Goal: Transaction & Acquisition: Obtain resource

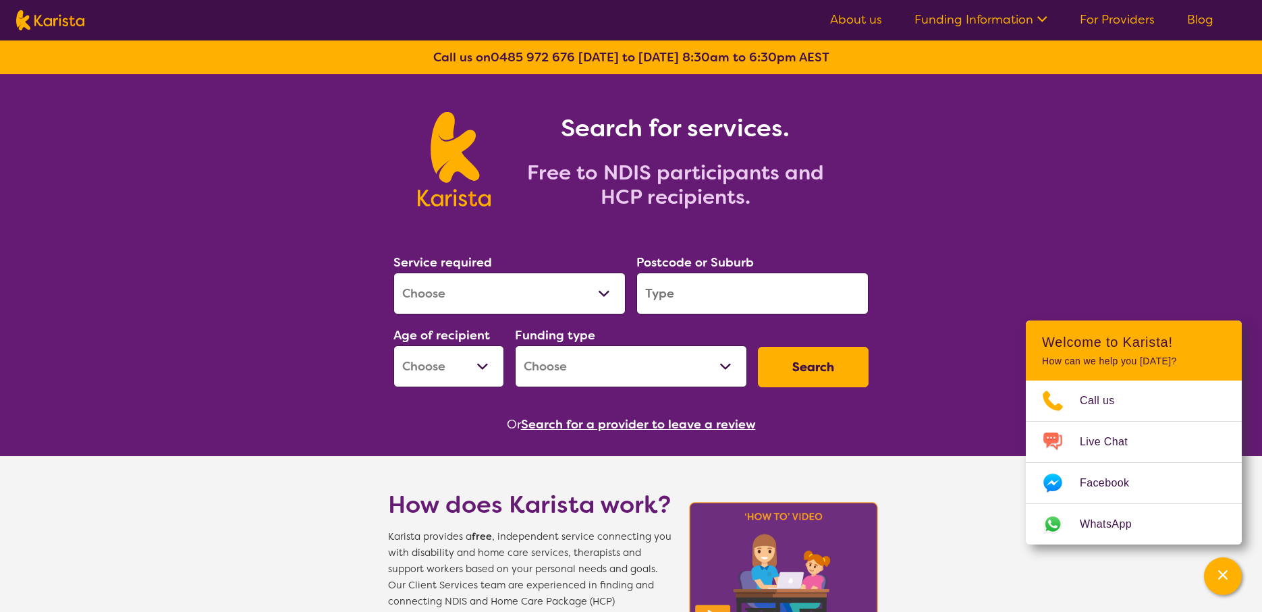
click at [582, 298] on select "Allied Health Assistant Assessment ([MEDICAL_DATA] or [MEDICAL_DATA]) Behaviour…" at bounding box center [509, 294] width 232 height 42
select select "NDIS Plan management"
click at [393, 273] on select "Allied Health Assistant Assessment ([MEDICAL_DATA] or [MEDICAL_DATA]) Behaviour…" at bounding box center [509, 294] width 232 height 42
select select "NDIS"
click at [812, 293] on input "search" at bounding box center [752, 294] width 232 height 42
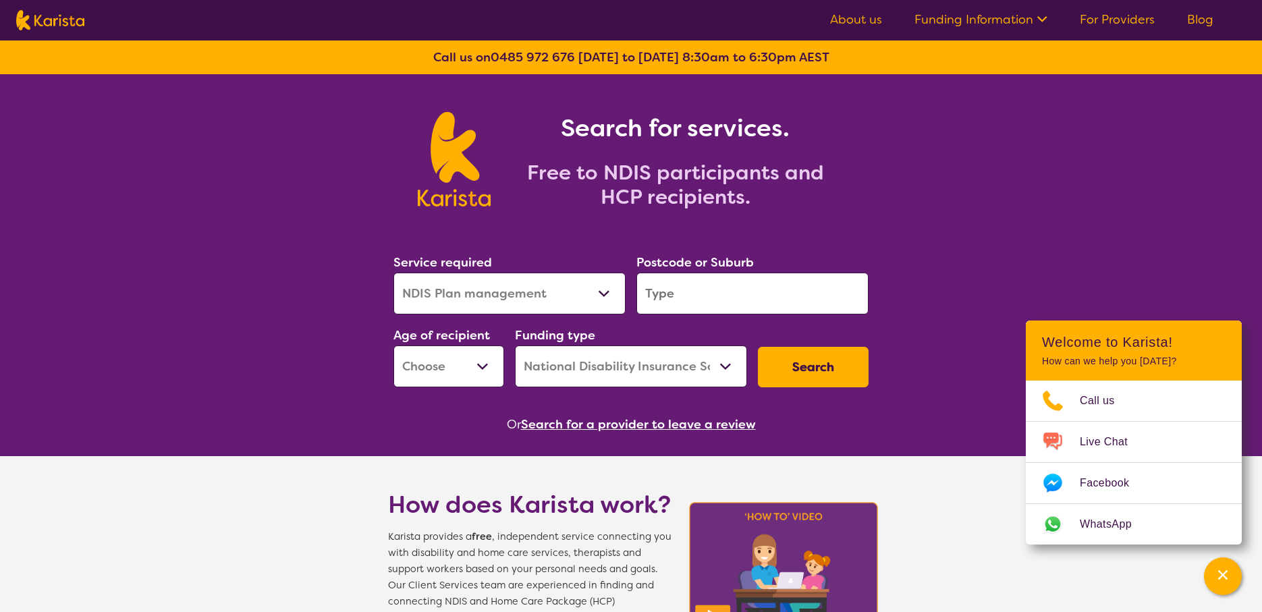
type input "2233"
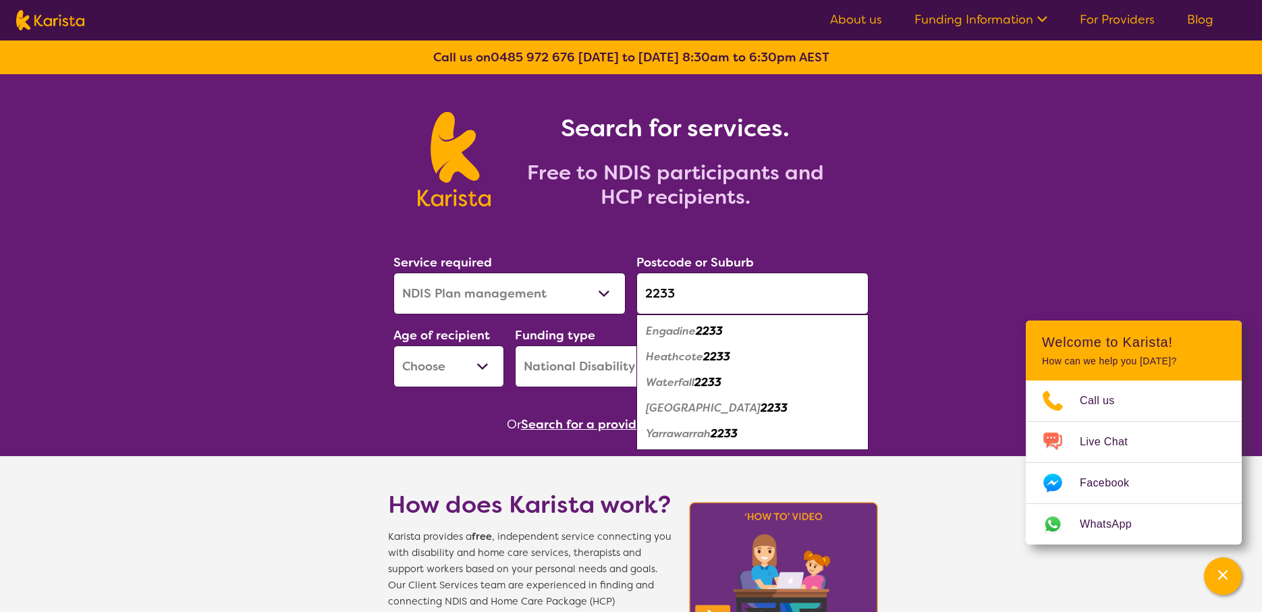
click at [484, 367] on select "Early Childhood - 0 to 9 Child - 10 to 11 Adolescent - 12 to 17 Adult - 18 to 6…" at bounding box center [448, 366] width 111 height 42
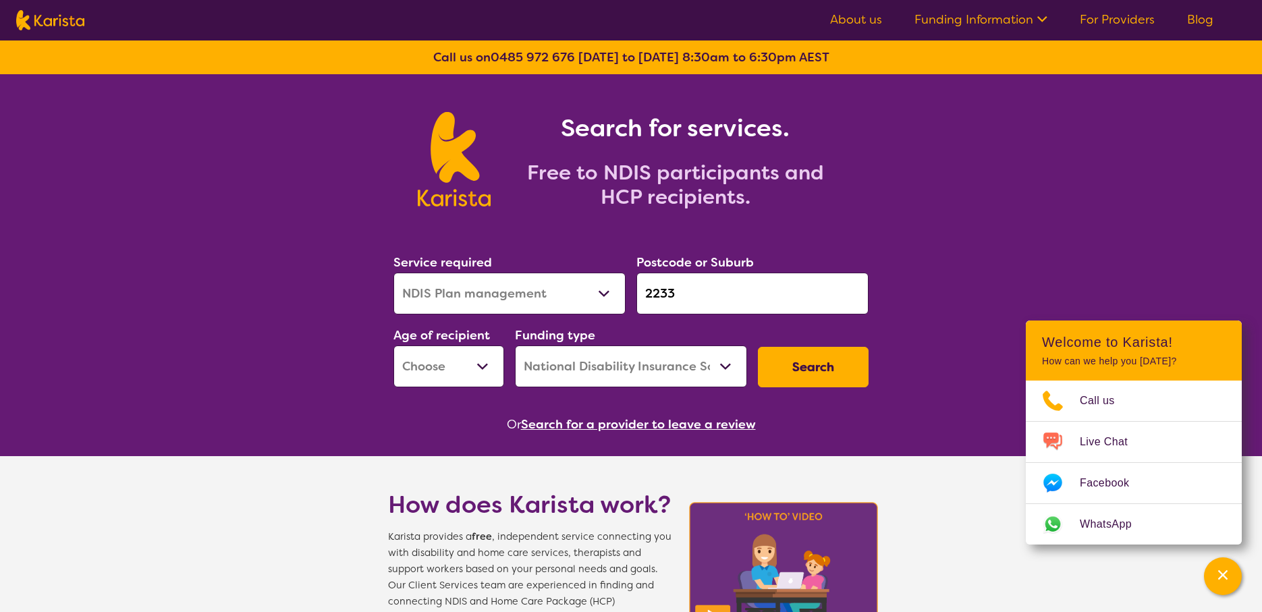
click at [701, 293] on input "2233" at bounding box center [752, 294] width 232 height 42
click at [725, 302] on input "2233" at bounding box center [752, 294] width 232 height 42
click at [462, 365] on select "Early Childhood - 0 to 9 Child - 10 to 11 Adolescent - 12 to 17 Adult - 18 to 6…" at bounding box center [448, 366] width 111 height 42
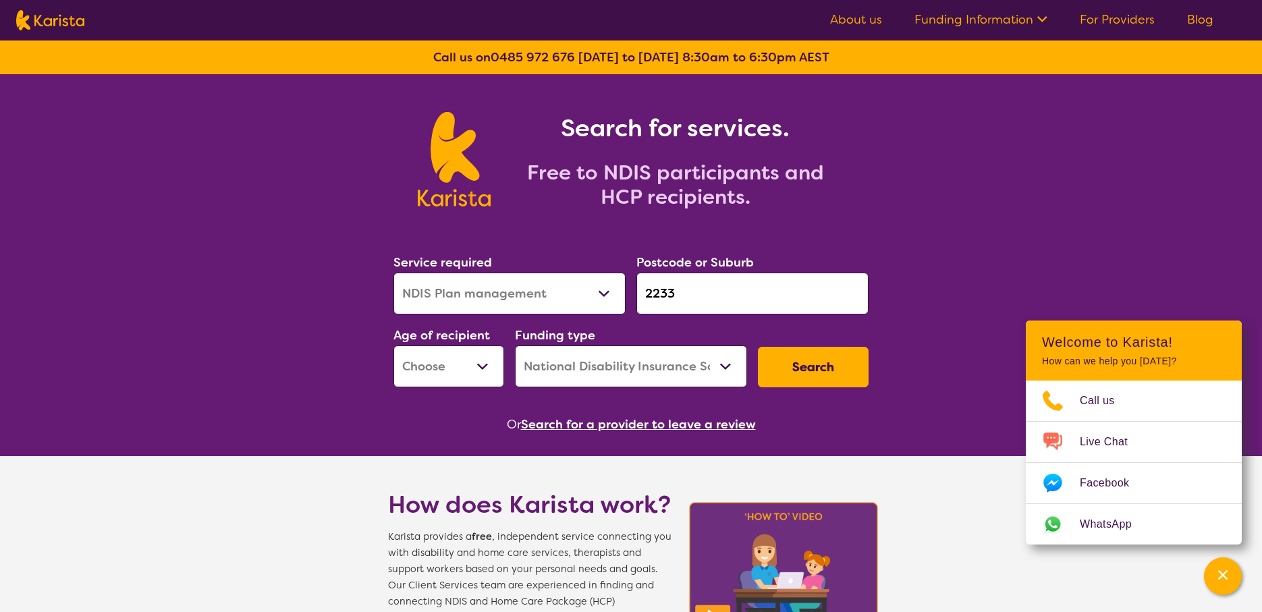
select select "EC"
click at [393, 345] on select "Early Childhood - 0 to 9 Child - 10 to 11 Adolescent - 12 to 17 Adult - 18 to 6…" at bounding box center [448, 366] width 111 height 42
click at [811, 370] on button "Search" at bounding box center [813, 367] width 111 height 40
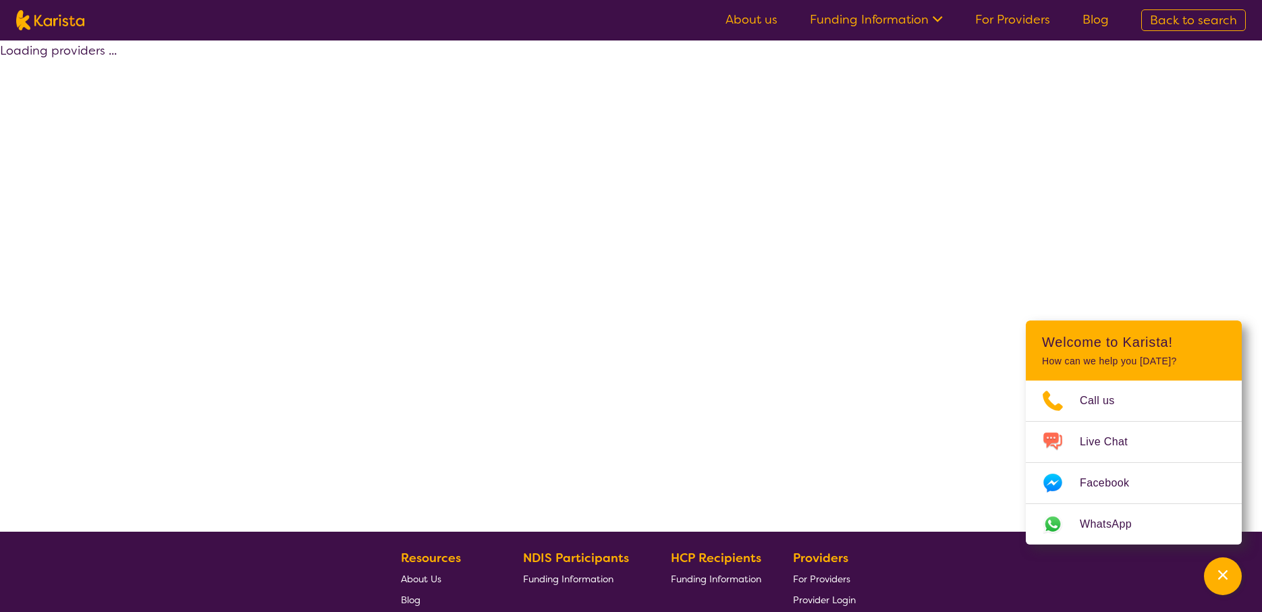
select select "by_score"
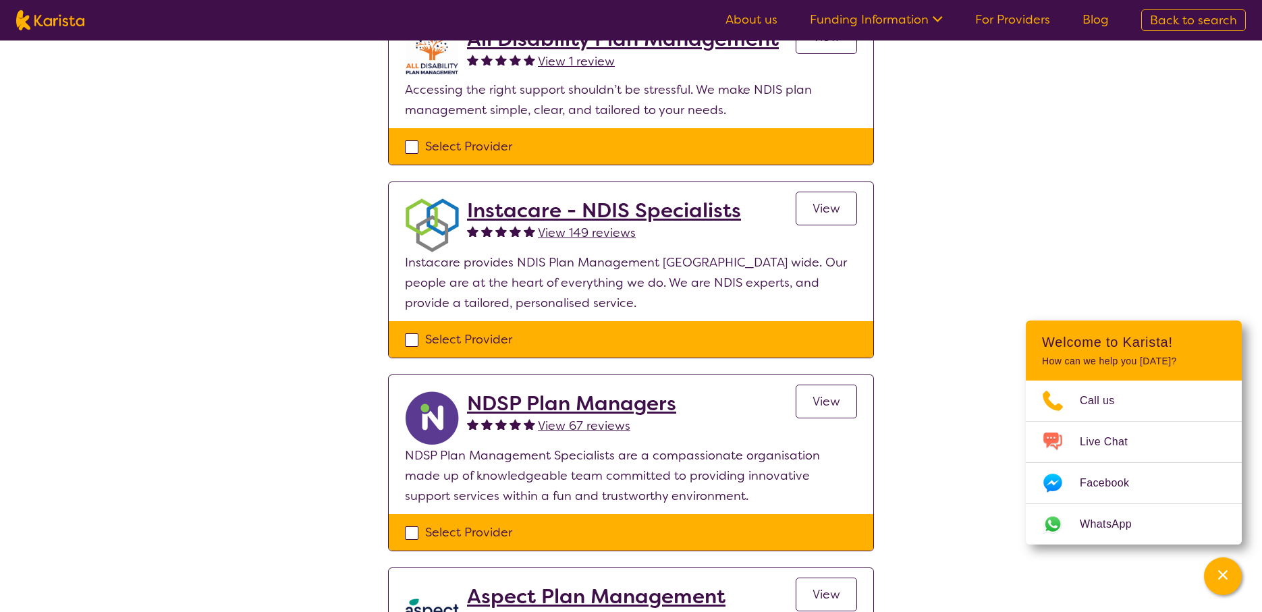
scroll to position [134, 0]
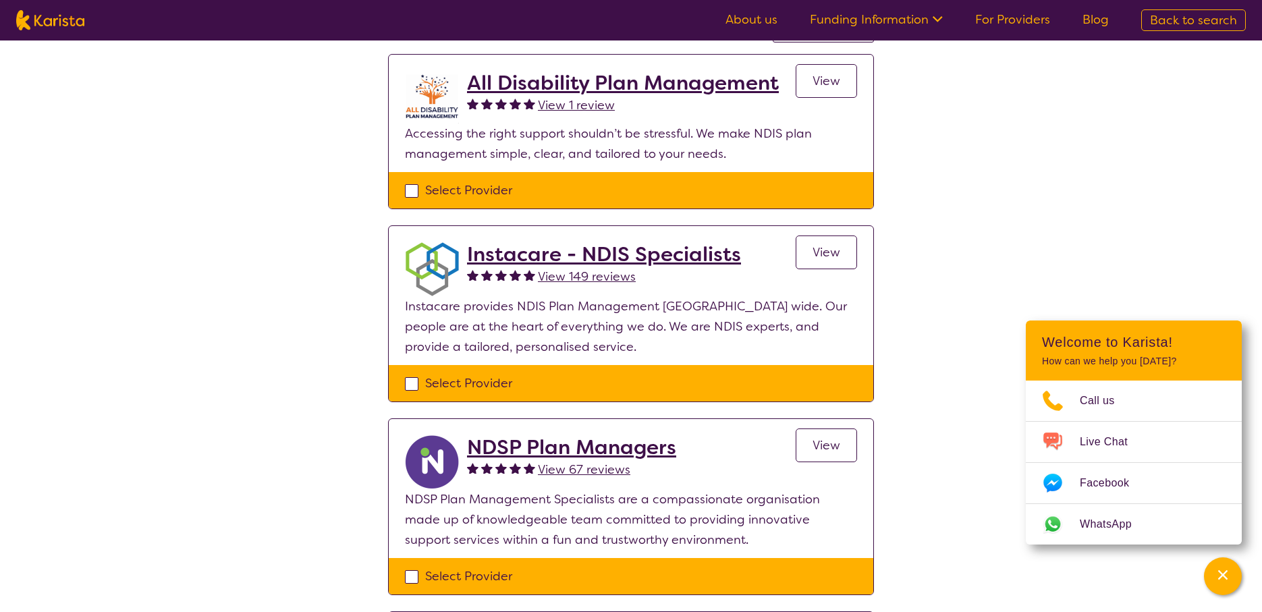
click at [536, 255] on h2 "Instacare - NDIS Specialists" at bounding box center [604, 254] width 274 height 24
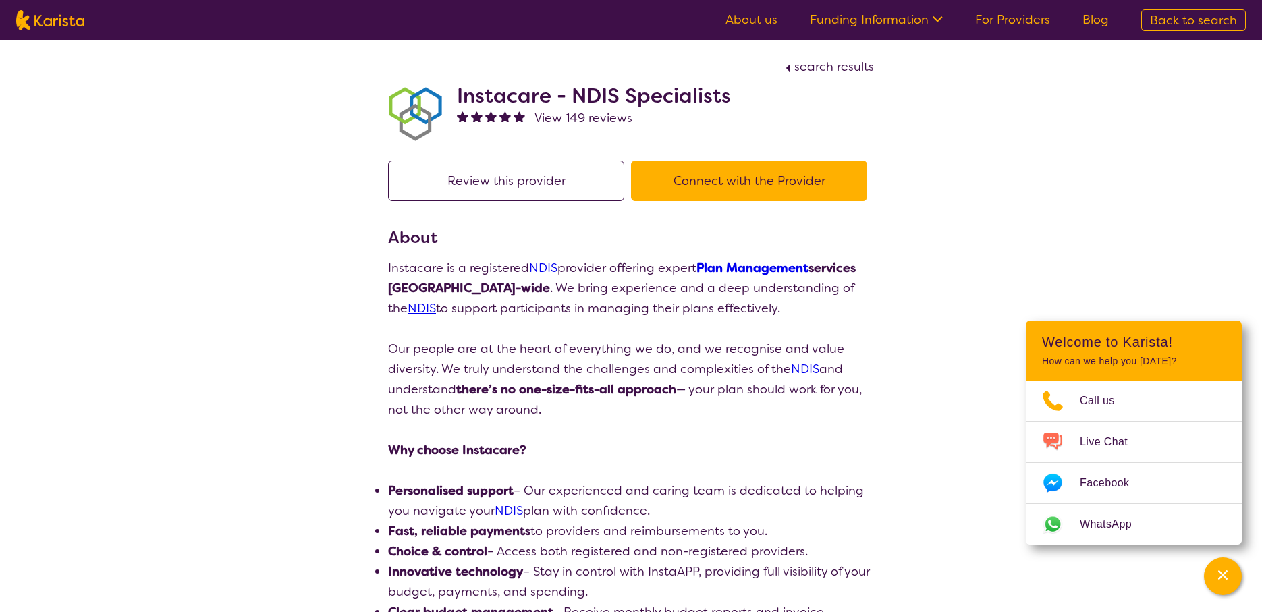
click at [571, 119] on span "View 149 reviews" at bounding box center [583, 118] width 98 height 16
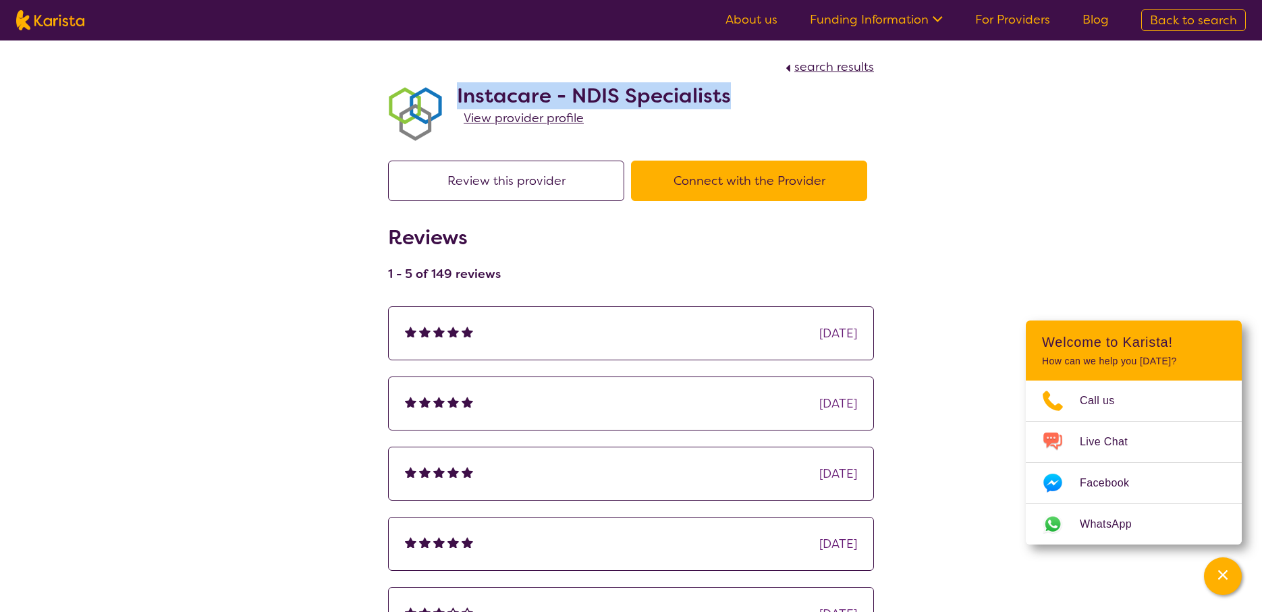
drag, startPoint x: 732, startPoint y: 99, endPoint x: 455, endPoint y: 90, distance: 276.8
click at [455, 90] on div "Instacare - NDIS Specialists View provider profile" at bounding box center [631, 110] width 486 height 67
copy h2 "Instacare - NDIS Specialists"
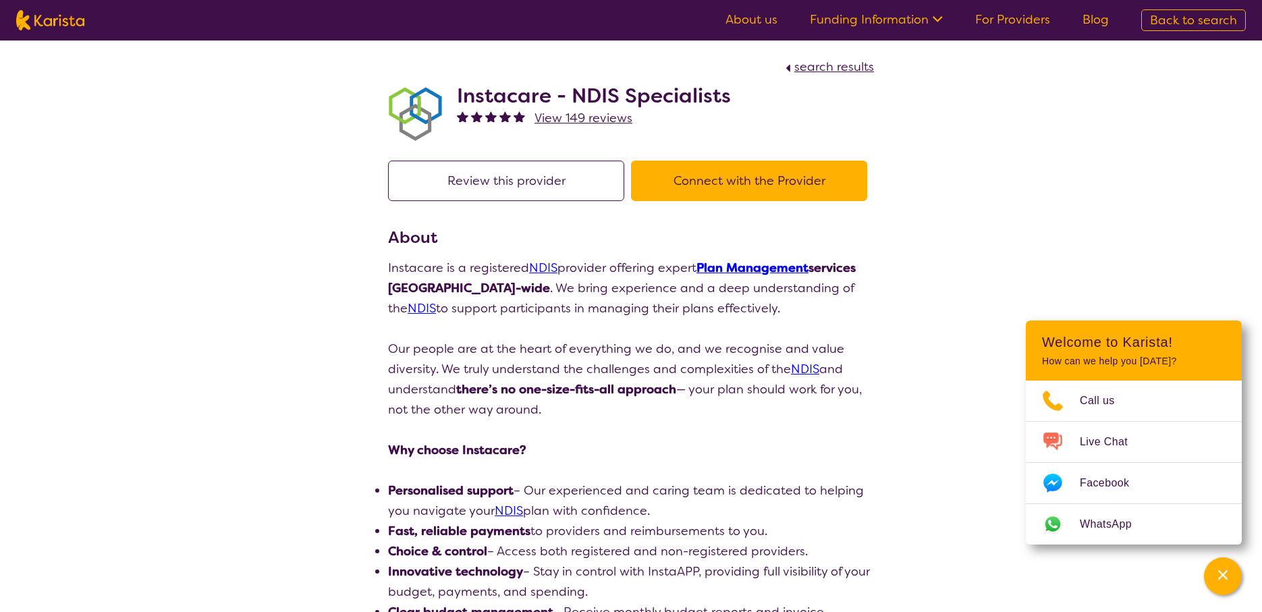
scroll to position [134, 0]
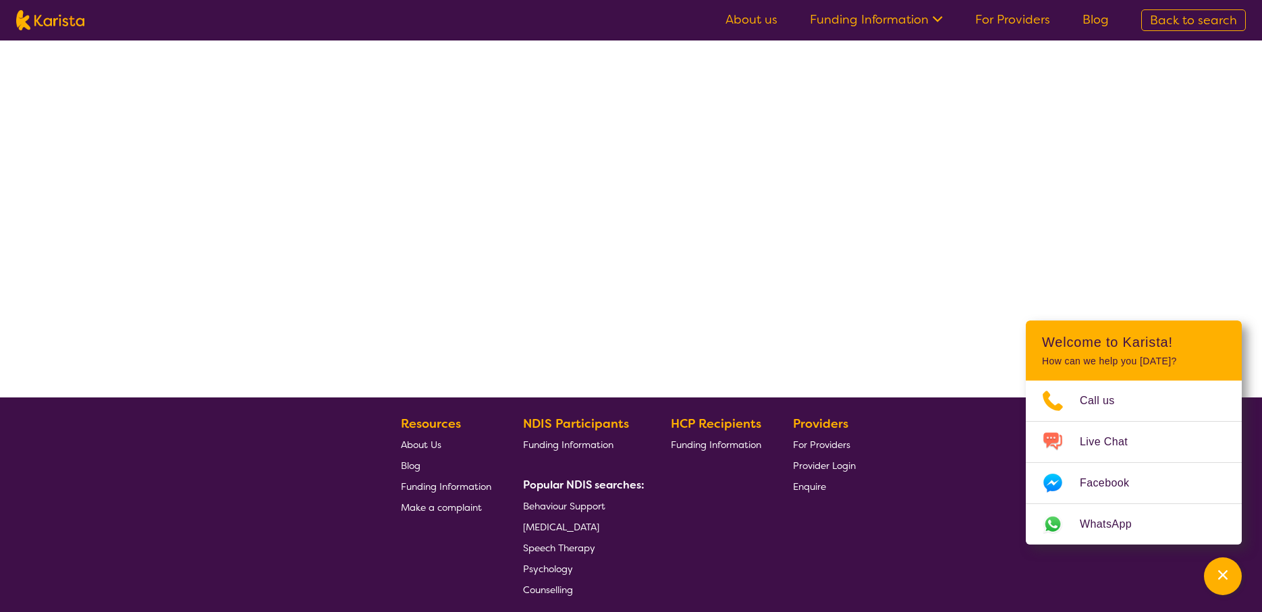
select select "by_score"
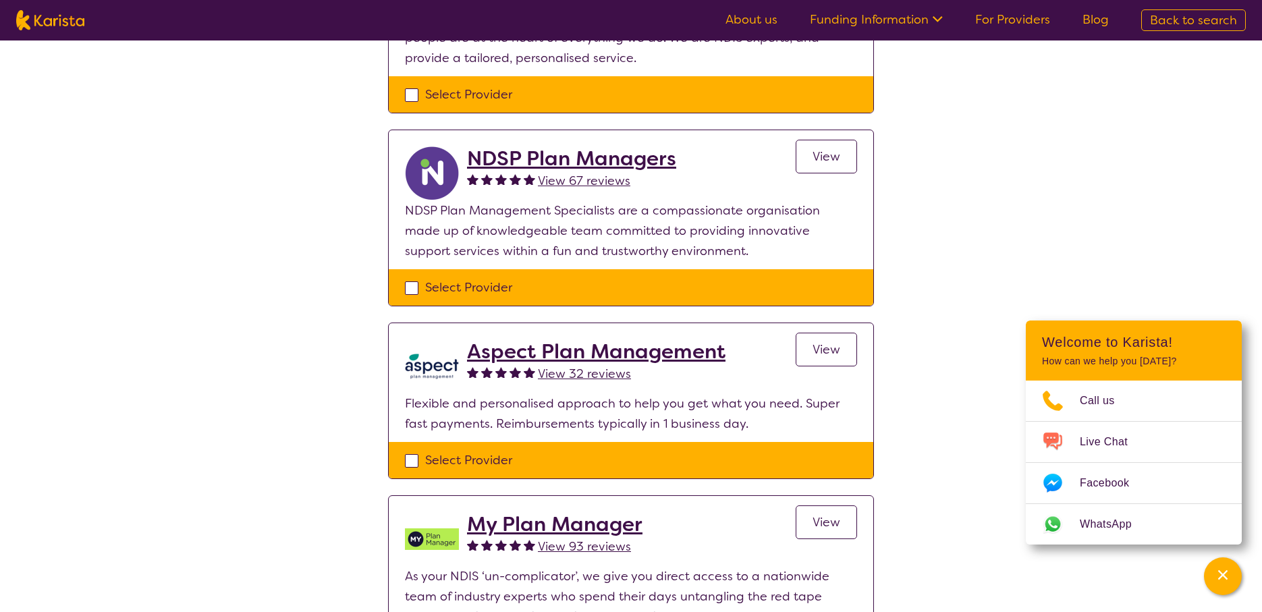
scroll to position [569, 0]
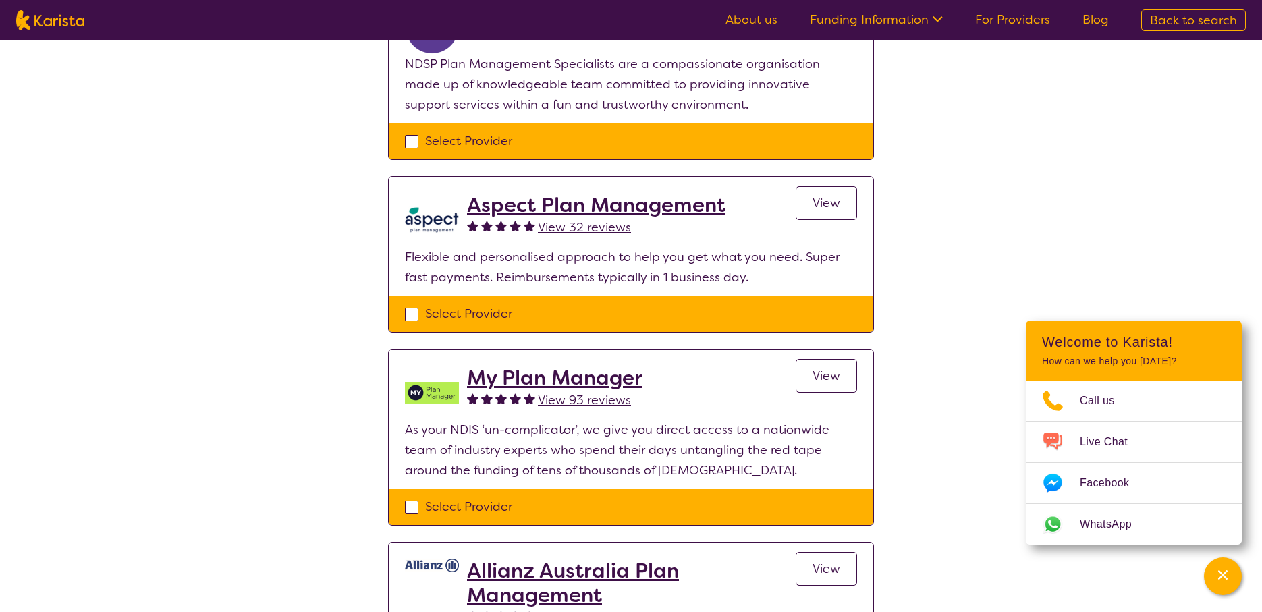
click at [619, 383] on h2 "My Plan Manager" at bounding box center [554, 378] width 175 height 24
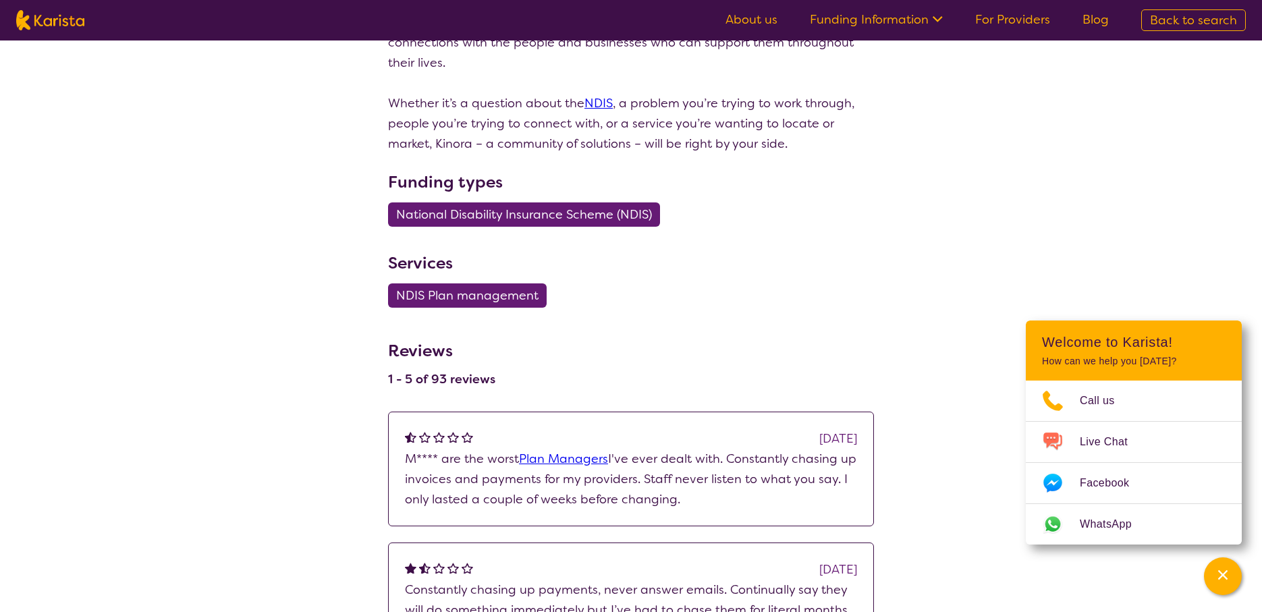
select select "by_score"
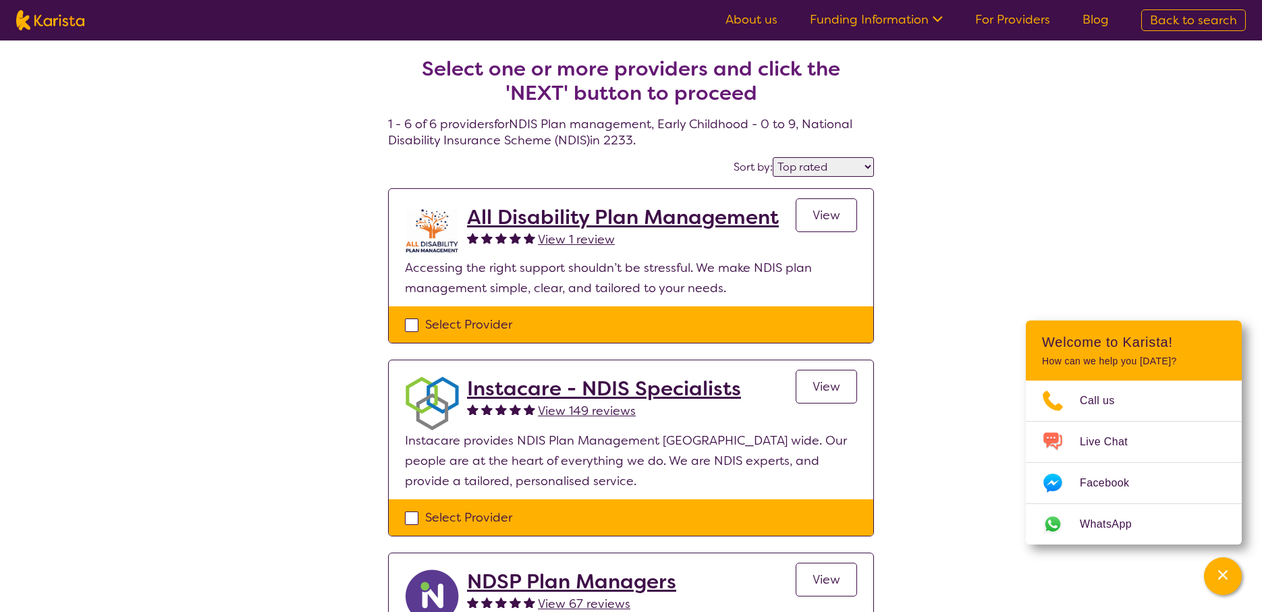
click at [597, 390] on h2 "Instacare - NDIS Specialists" at bounding box center [604, 388] width 274 height 24
click at [834, 165] on select "Highly reviewed Top rated" at bounding box center [823, 167] width 101 height 20
click at [852, 172] on select "Highly reviewed Top rated" at bounding box center [823, 167] width 101 height 20
select select "highly_reviewed"
click at [774, 157] on select "Highly reviewed Top rated" at bounding box center [823, 167] width 101 height 20
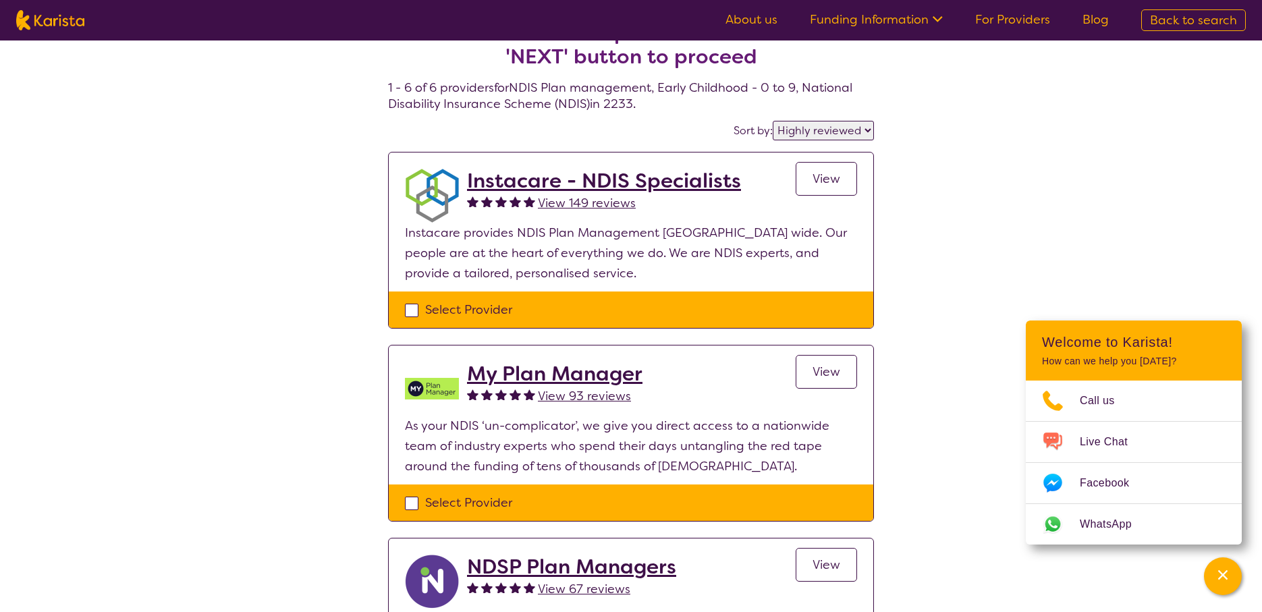
scroll to position [16, 0]
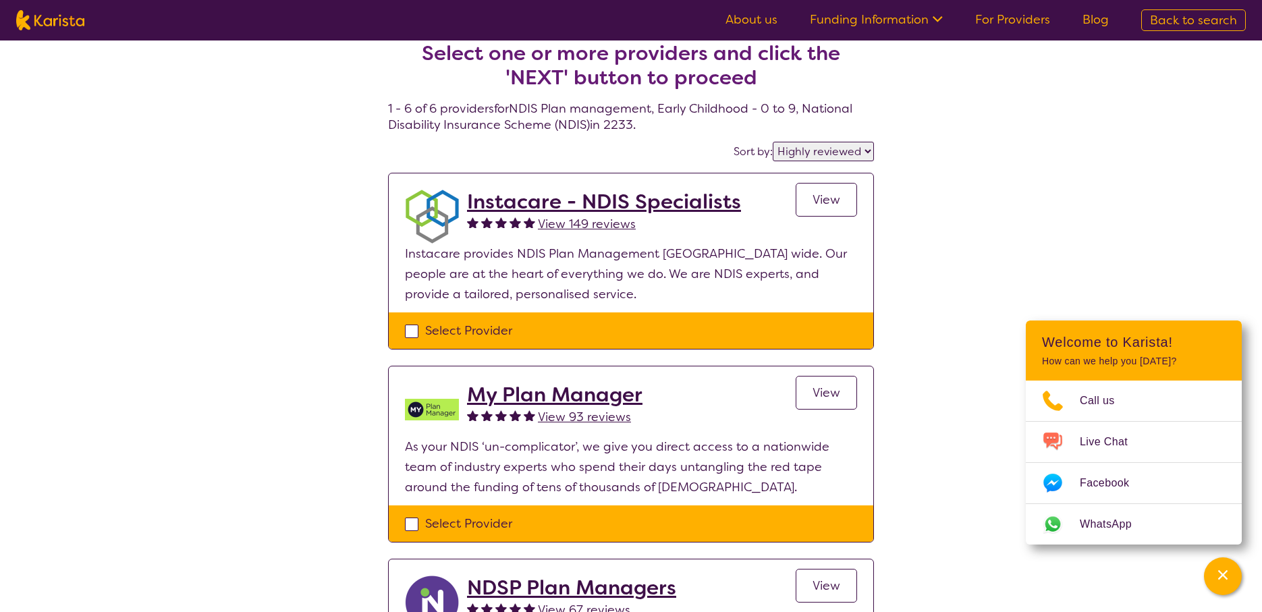
click at [831, 201] on span "View" at bounding box center [826, 200] width 28 height 16
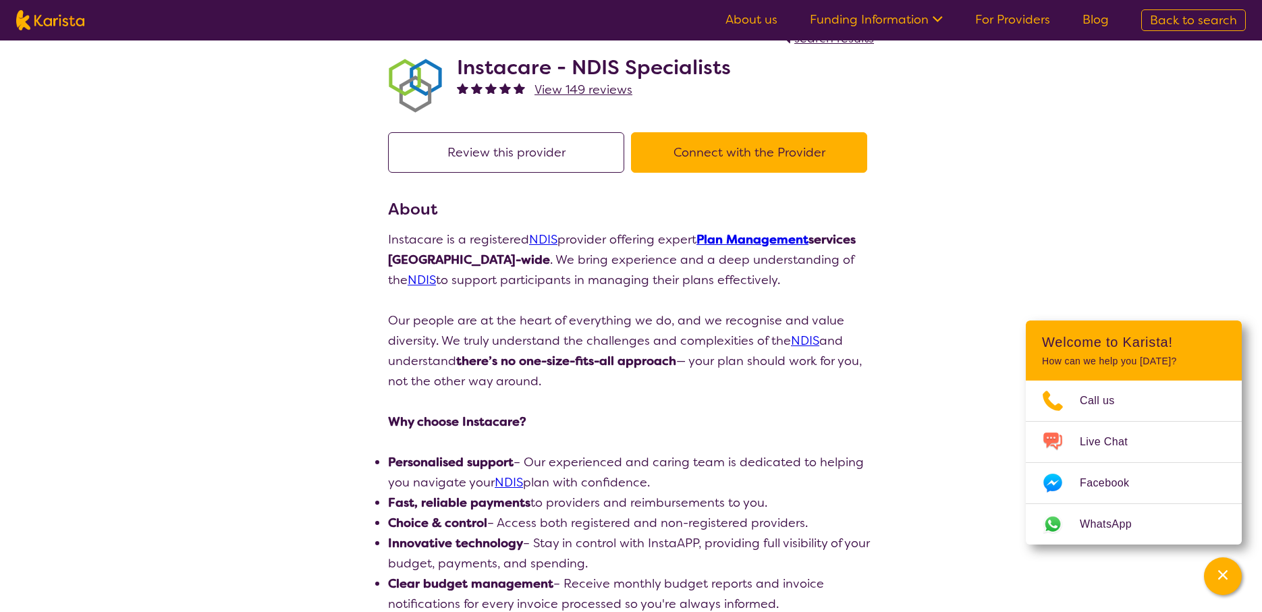
scroll to position [32, 0]
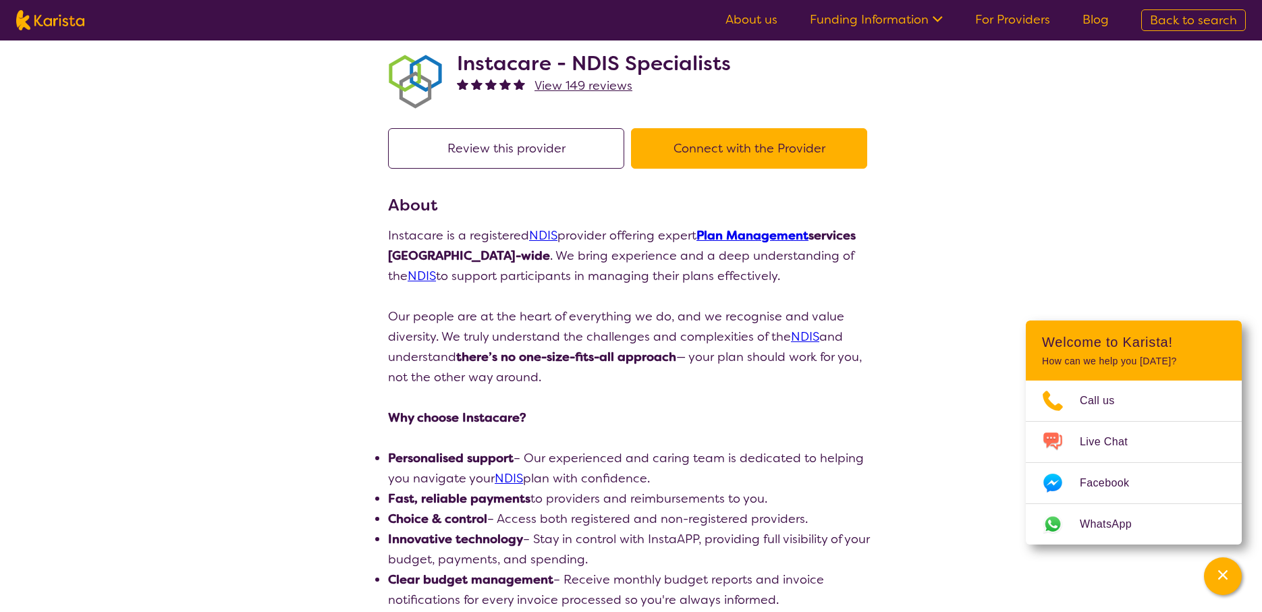
click at [798, 152] on button "Connect with the Provider" at bounding box center [749, 148] width 236 height 40
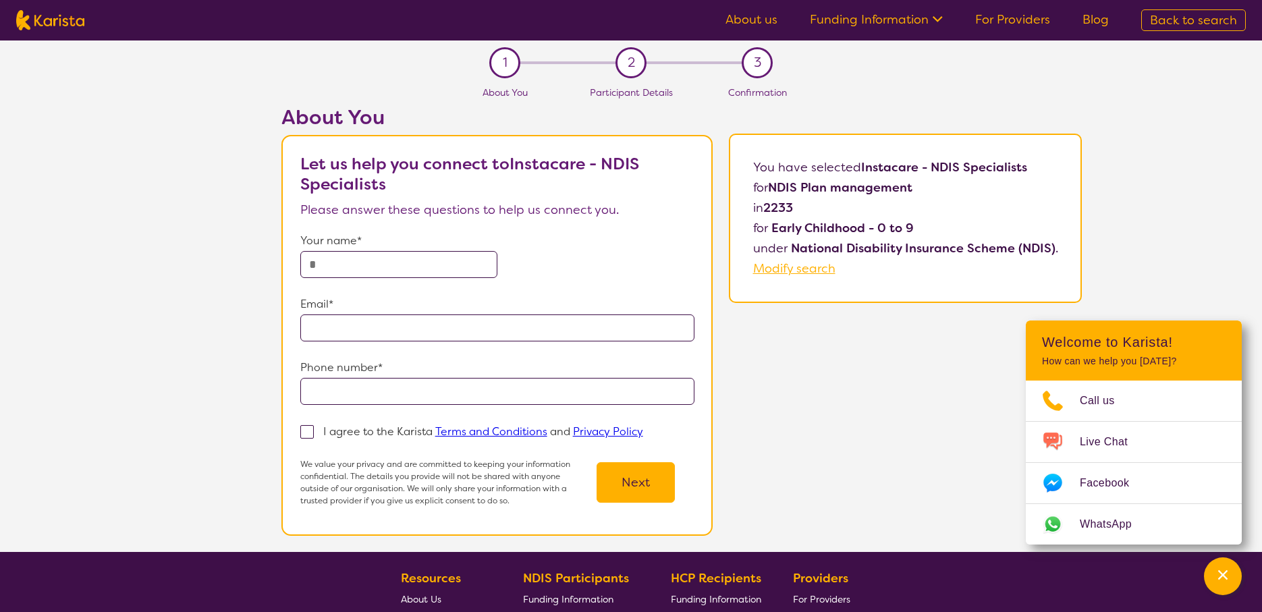
click at [380, 269] on input "text" at bounding box center [398, 264] width 197 height 27
type input "**********"
click at [314, 435] on span at bounding box center [306, 431] width 13 height 13
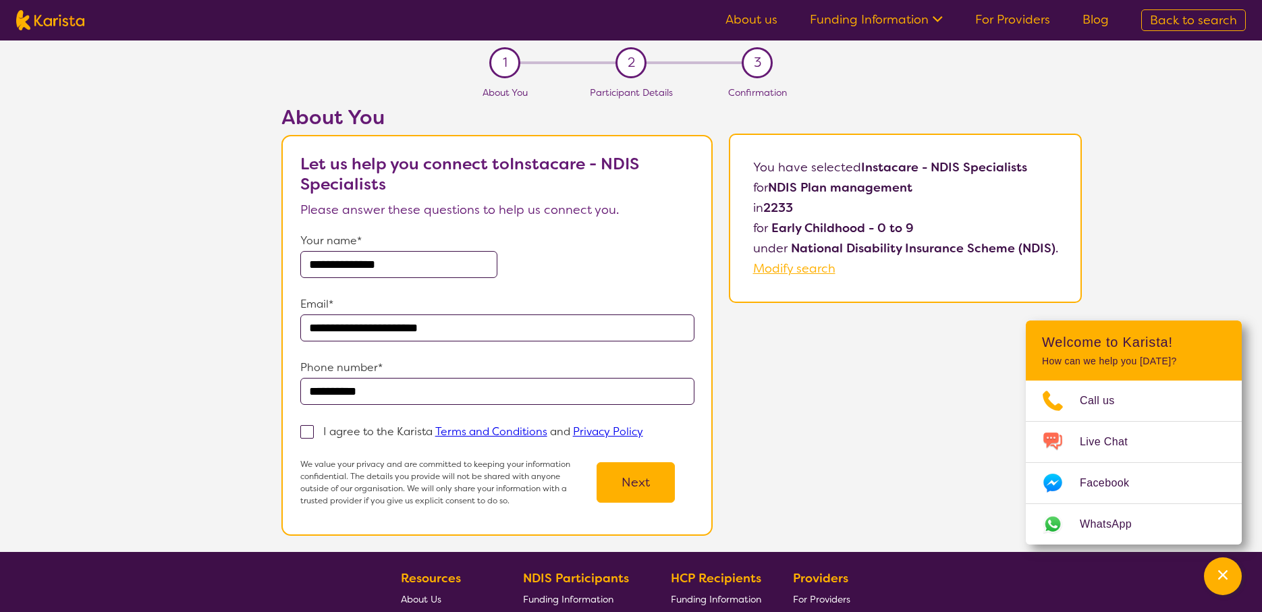
click at [643, 435] on input "I agree to the Karista Terms and Conditions and Privacy Policy" at bounding box center [647, 430] width 9 height 9
checkbox input "true"
click at [682, 484] on div "We value your privacy and are committed to keeping your information confidentia…" at bounding box center [497, 482] width 394 height 49
click at [639, 482] on button "Next" at bounding box center [635, 482] width 78 height 40
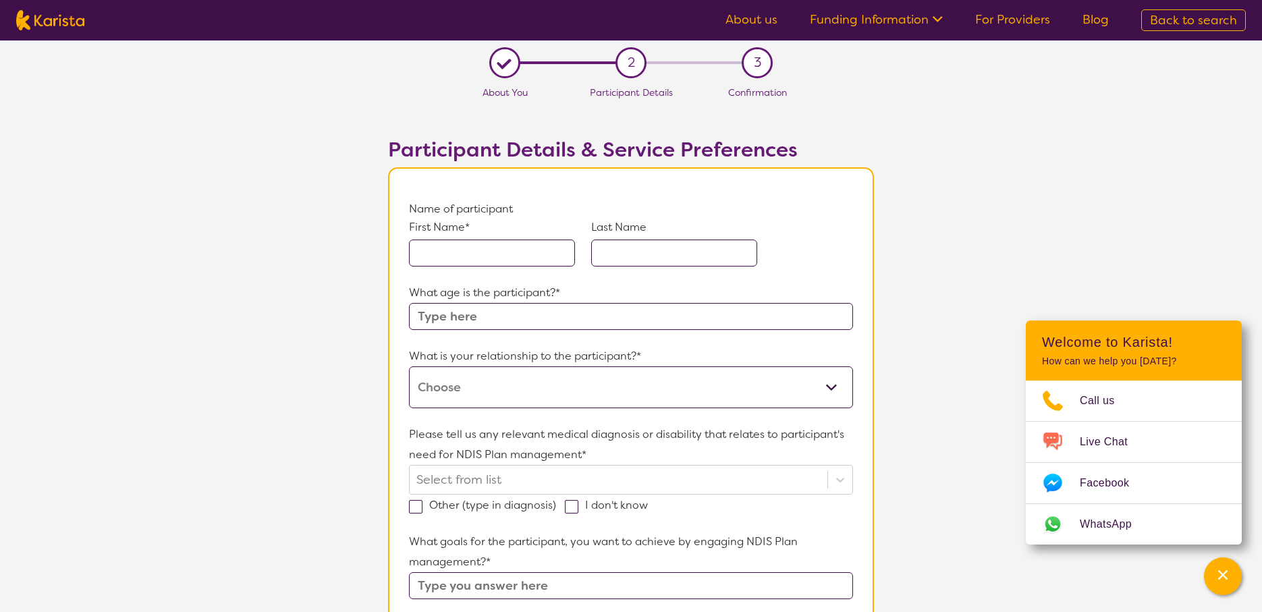
click at [495, 250] on input "text" at bounding box center [492, 253] width 166 height 27
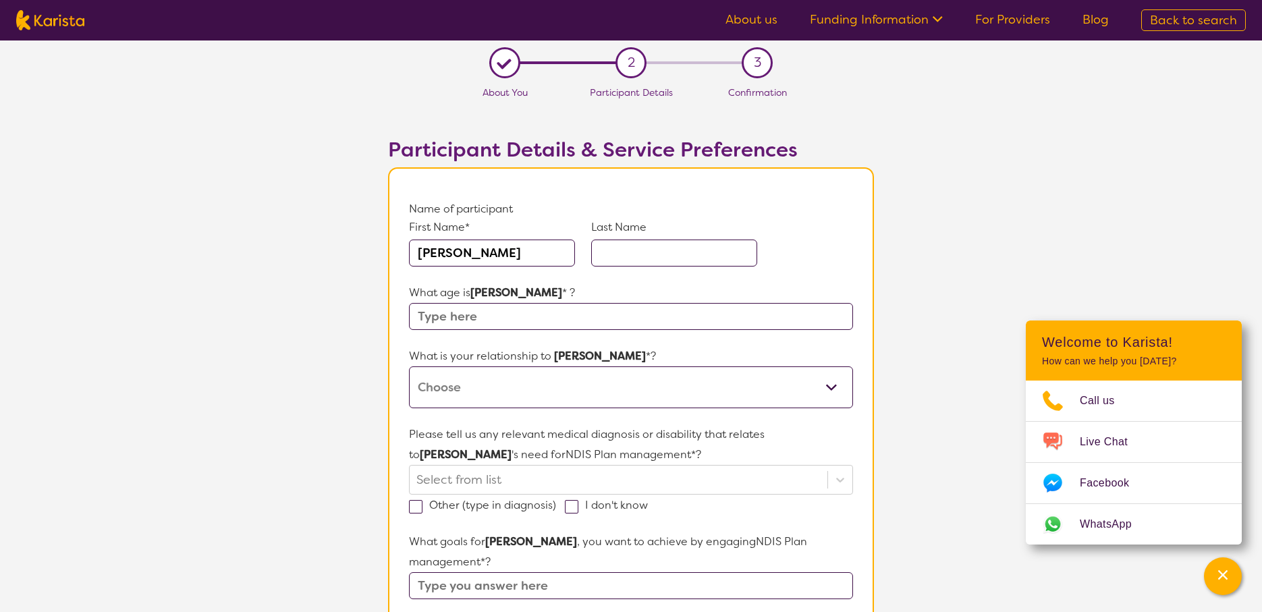
type input "[PERSON_NAME]"
click at [550, 314] on input "text" at bounding box center [631, 316] width 444 height 27
type input "9"
click at [590, 400] on select "This request is for myself I am their parent I am their child I am their spouse…" at bounding box center [631, 387] width 444 height 42
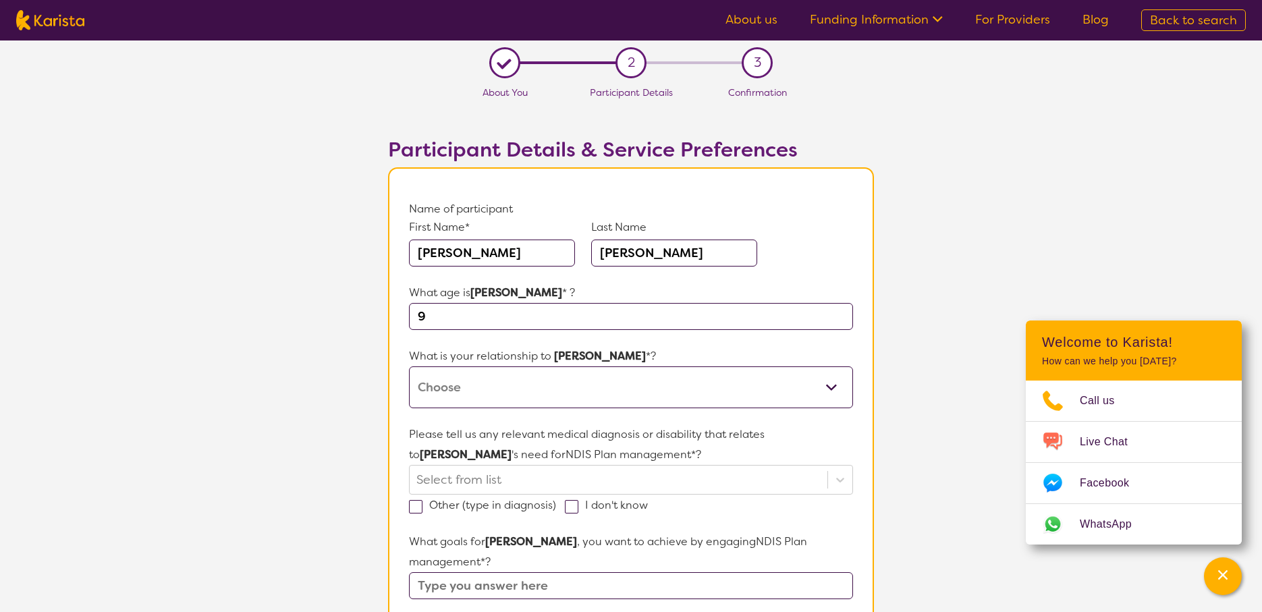
select select "I am their parent"
click at [409, 366] on select "This request is for myself I am their parent I am their child I am their spouse…" at bounding box center [631, 387] width 444 height 42
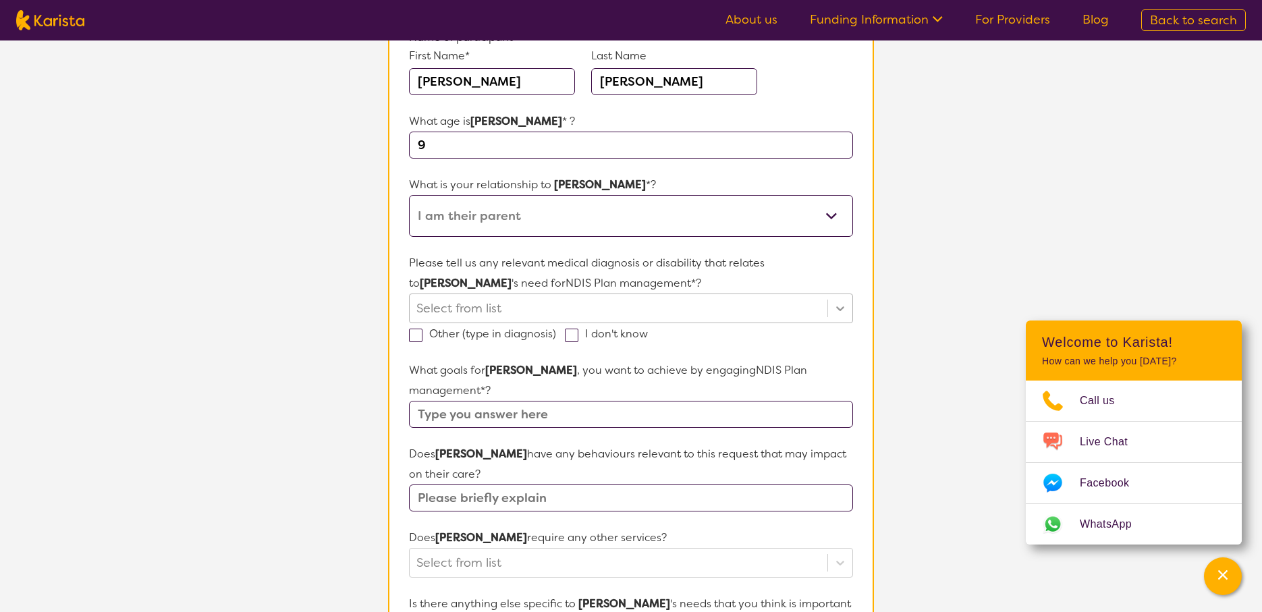
click at [839, 310] on icon at bounding box center [839, 308] width 13 height 13
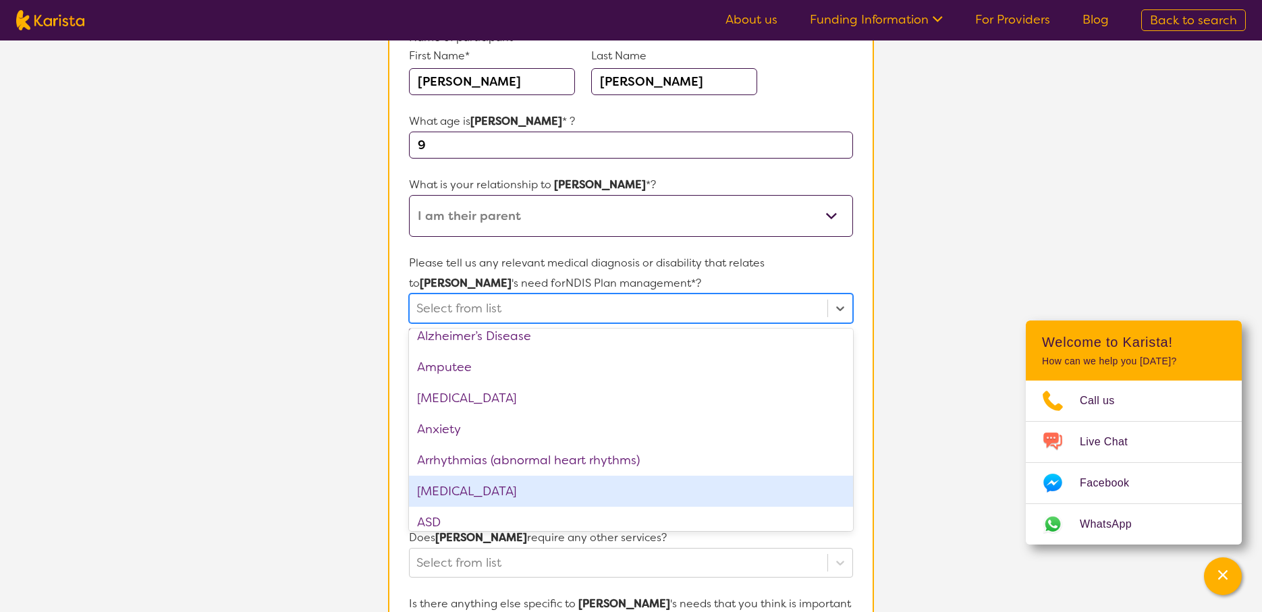
scroll to position [196, 0]
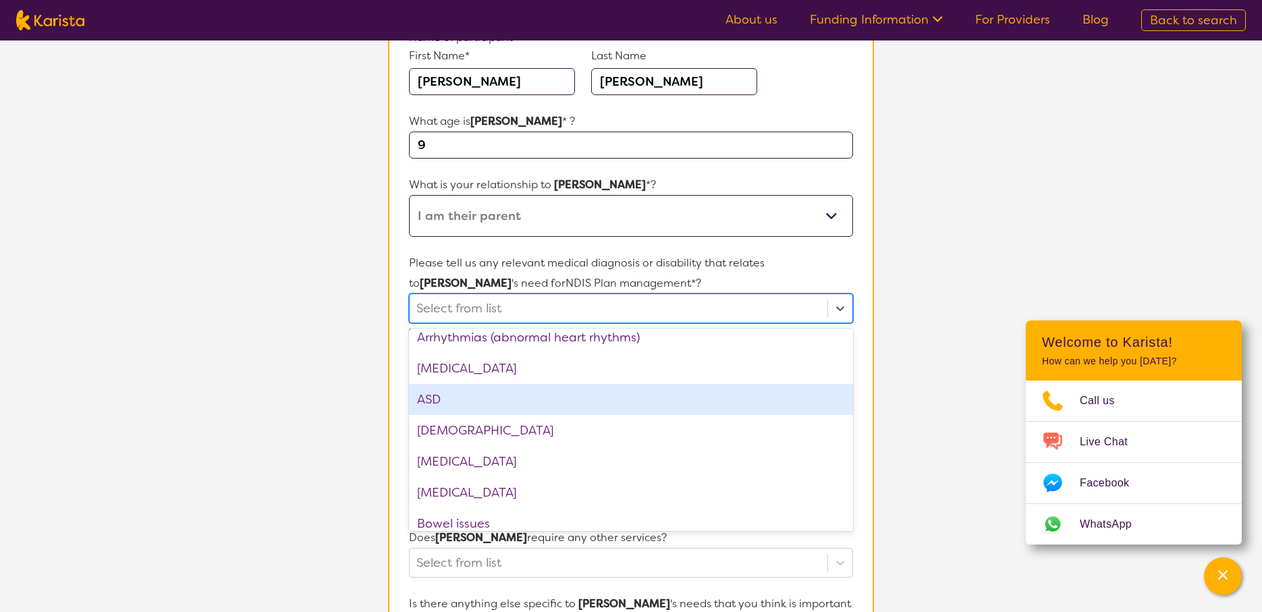
click at [478, 410] on div "ASD" at bounding box center [631, 399] width 444 height 31
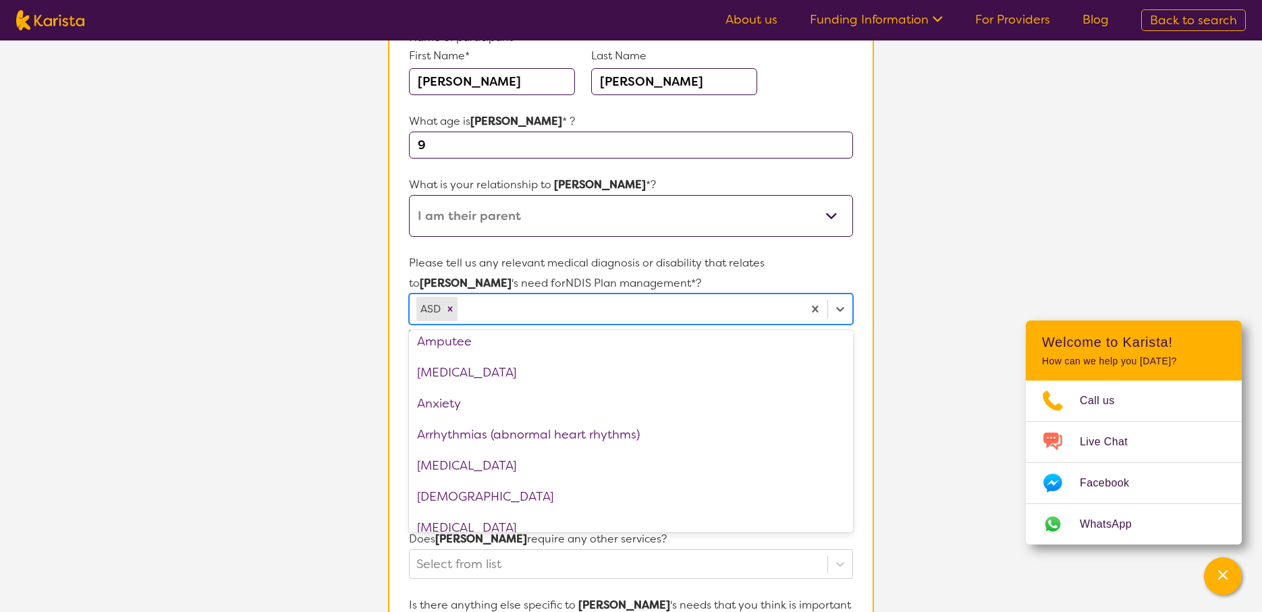
scroll to position [99, 0]
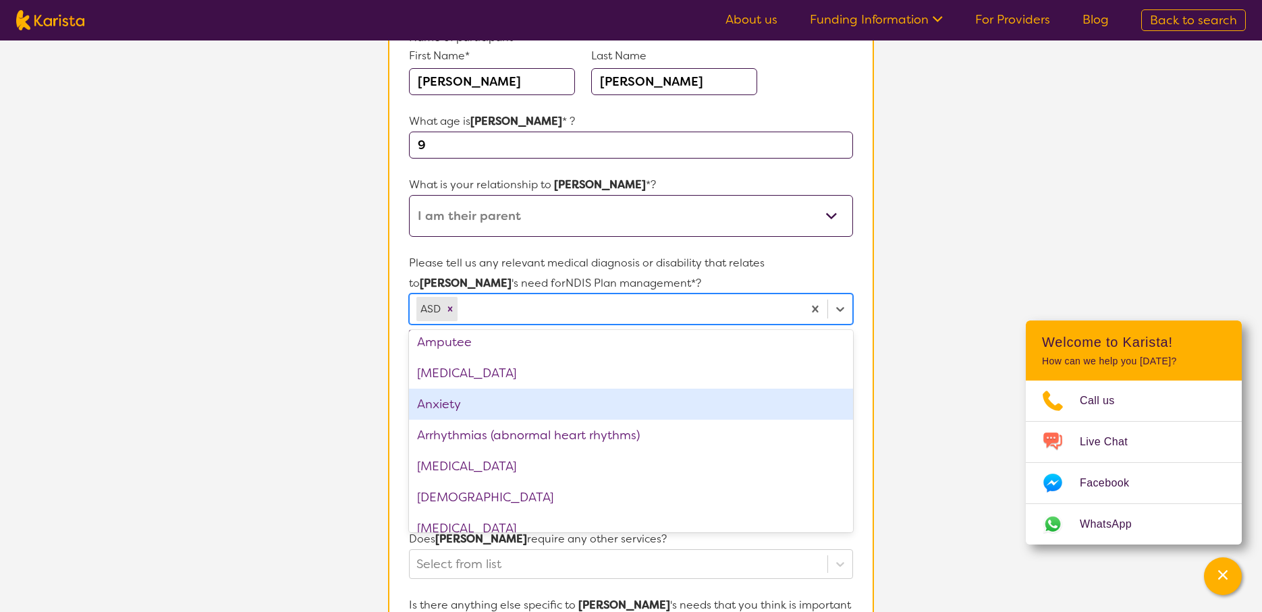
click at [526, 400] on div "Anxiety" at bounding box center [631, 404] width 444 height 31
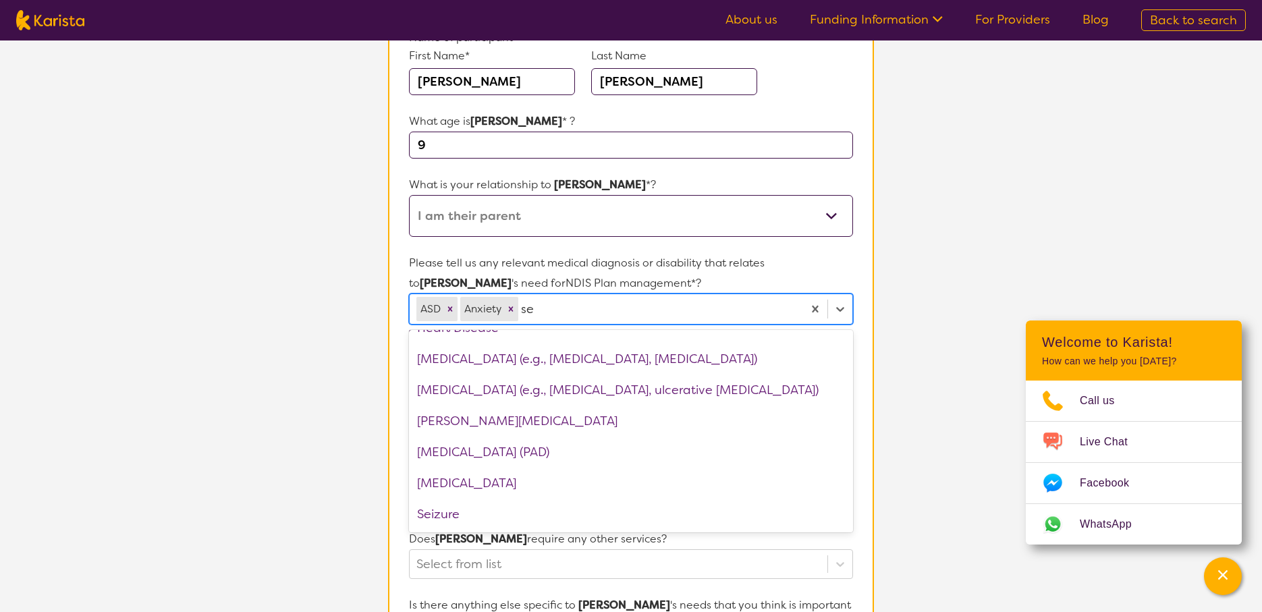
scroll to position [0, 0]
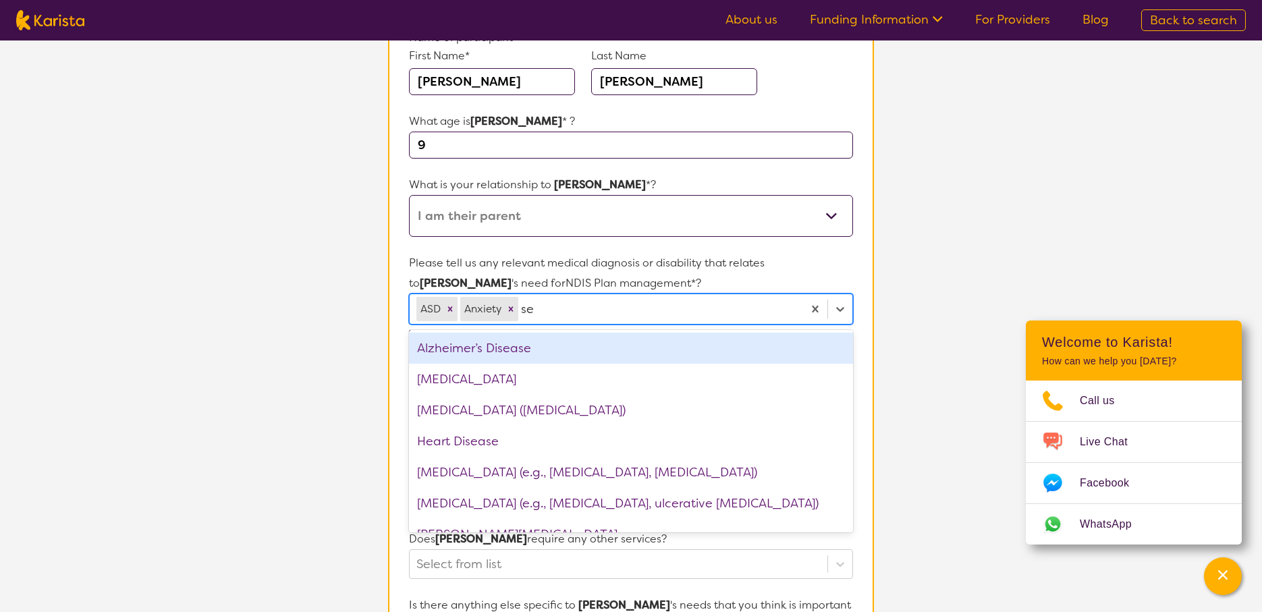
type input "s"
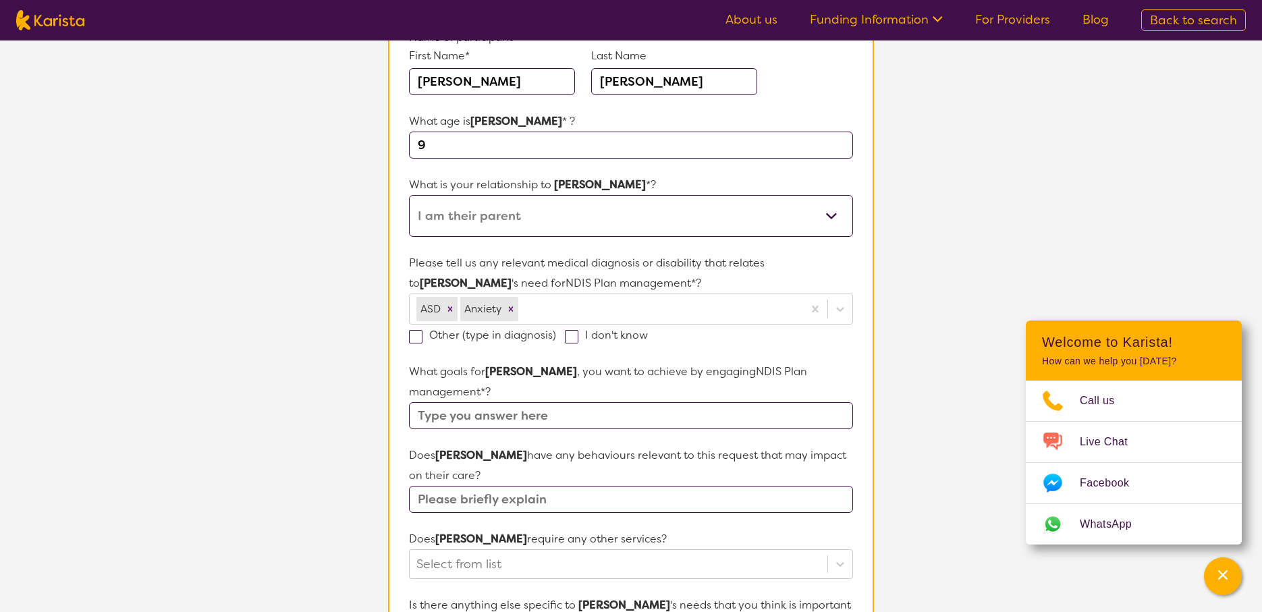
click at [968, 279] on section "L About You 2 Participant Details 3 Confirmation Participant Details & Service …" at bounding box center [631, 474] width 1262 height 1211
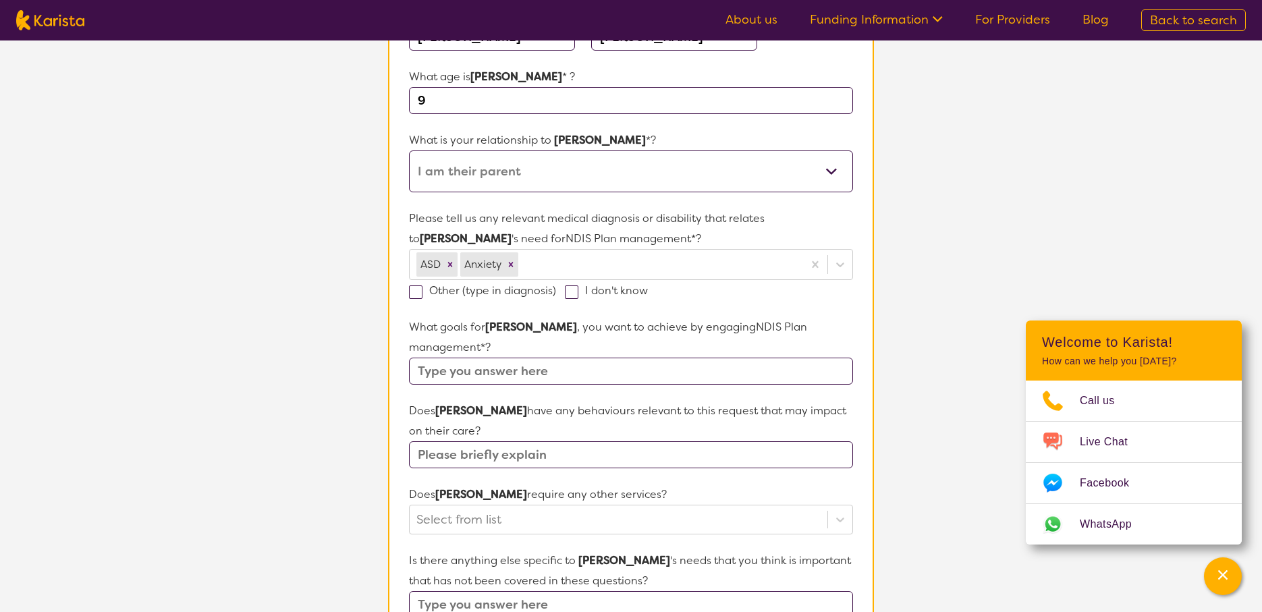
scroll to position [234, 0]
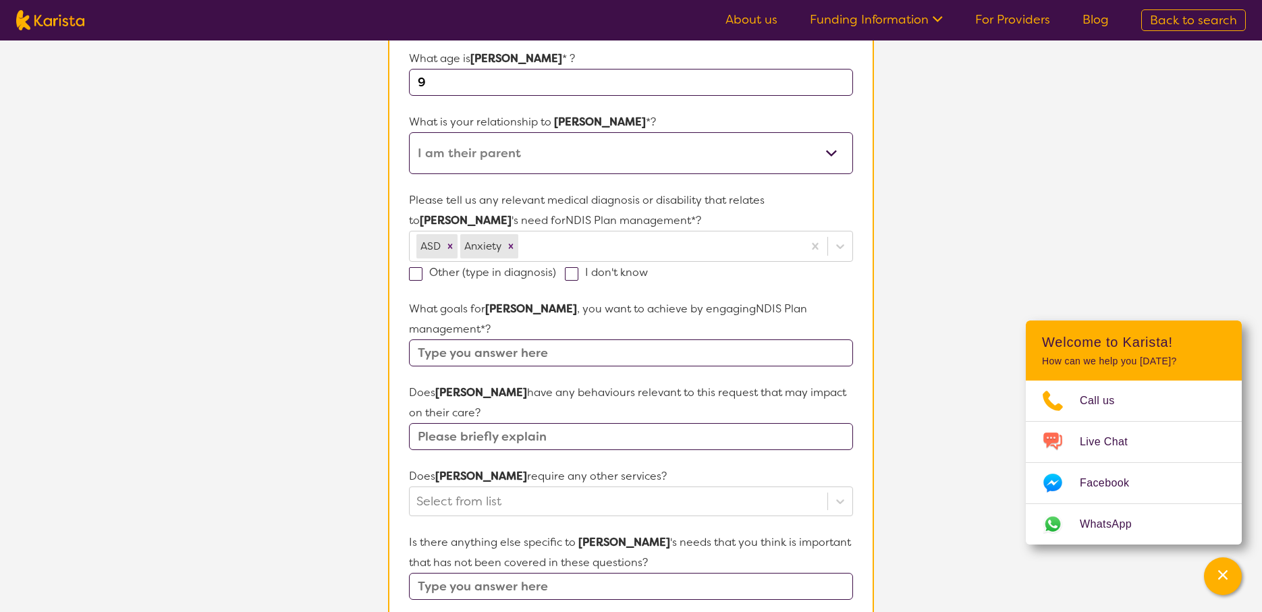
click at [611, 339] on input "text" at bounding box center [631, 352] width 444 height 27
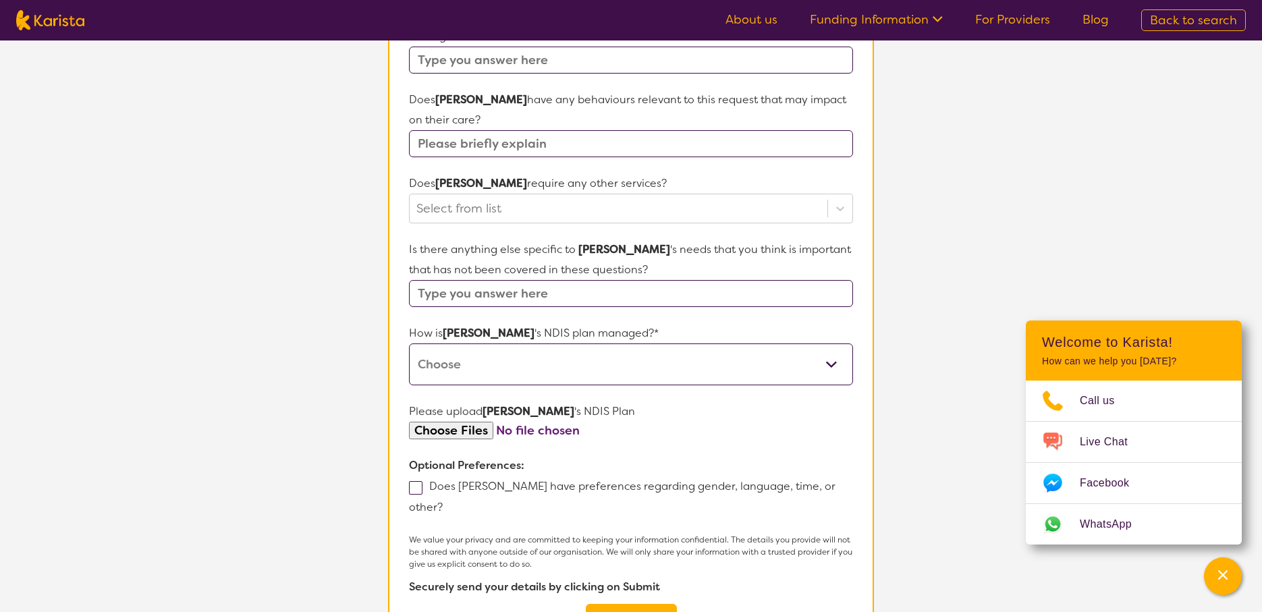
scroll to position [530, 0]
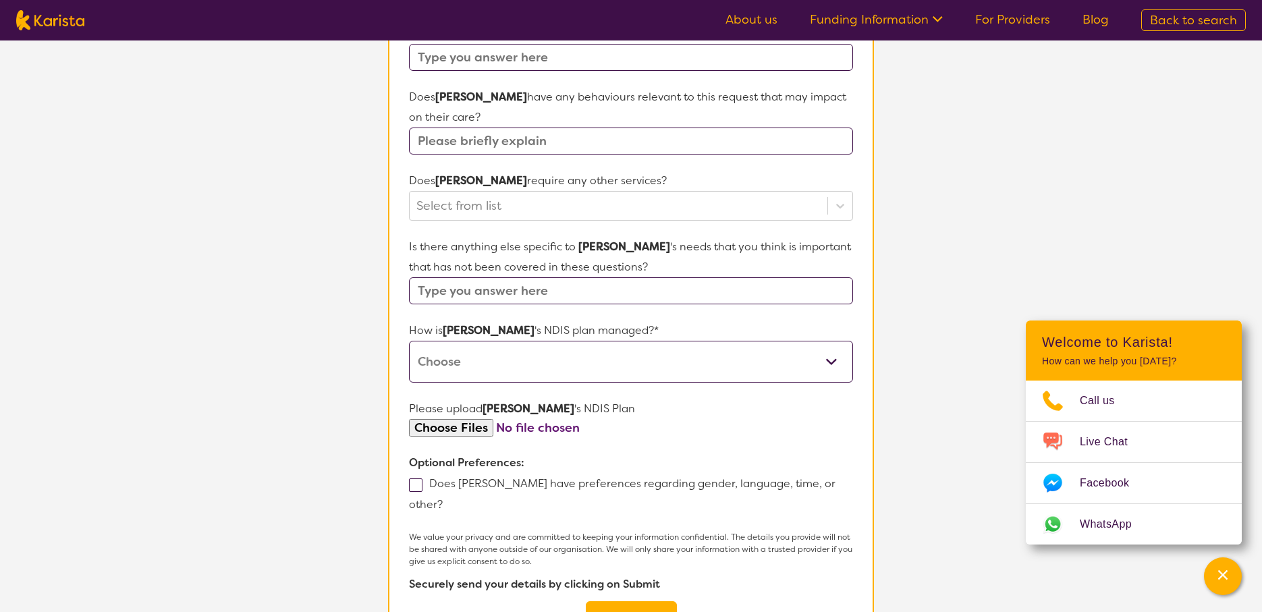
click at [620, 343] on div "How is [PERSON_NAME] 's NDIS plan managed?* Self-managed NDIS plan Managed by a…" at bounding box center [631, 351] width 444 height 62
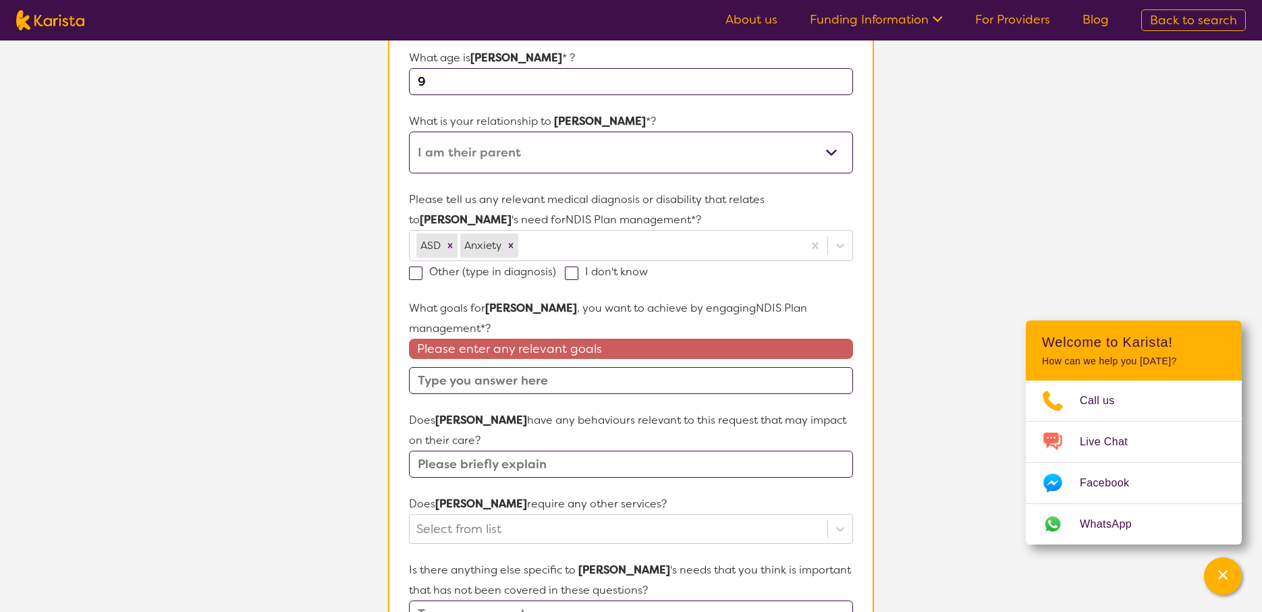
scroll to position [0, 0]
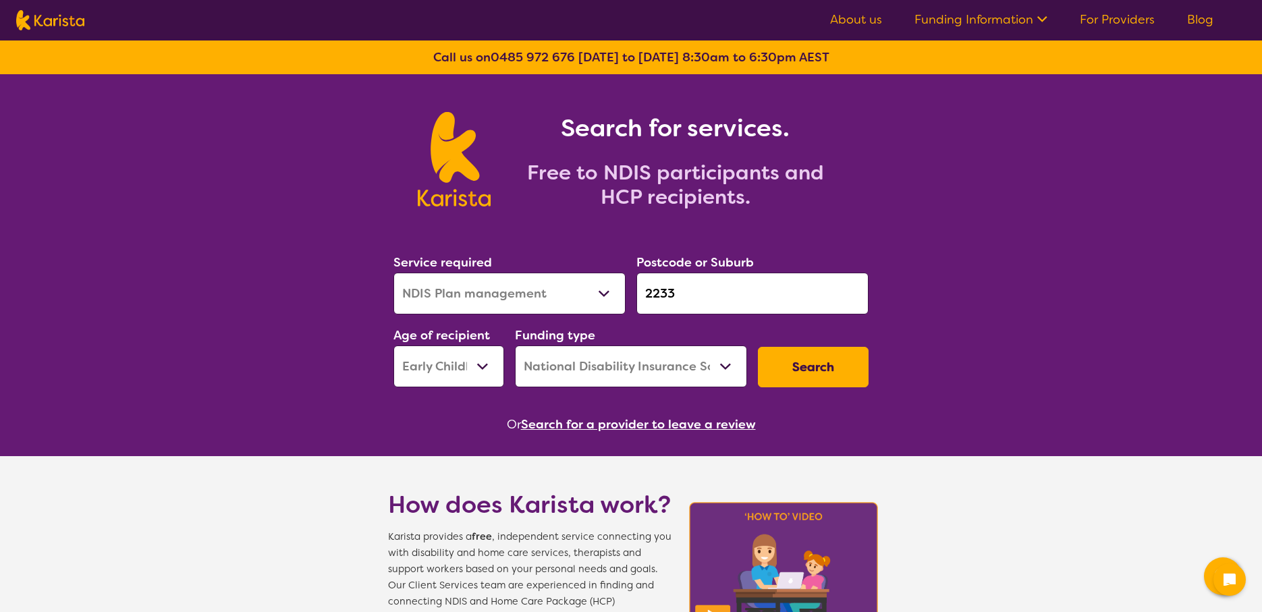
select select "NDIS Plan management"
select select "EC"
select select "NDIS"
